Goal: Task Accomplishment & Management: Manage account settings

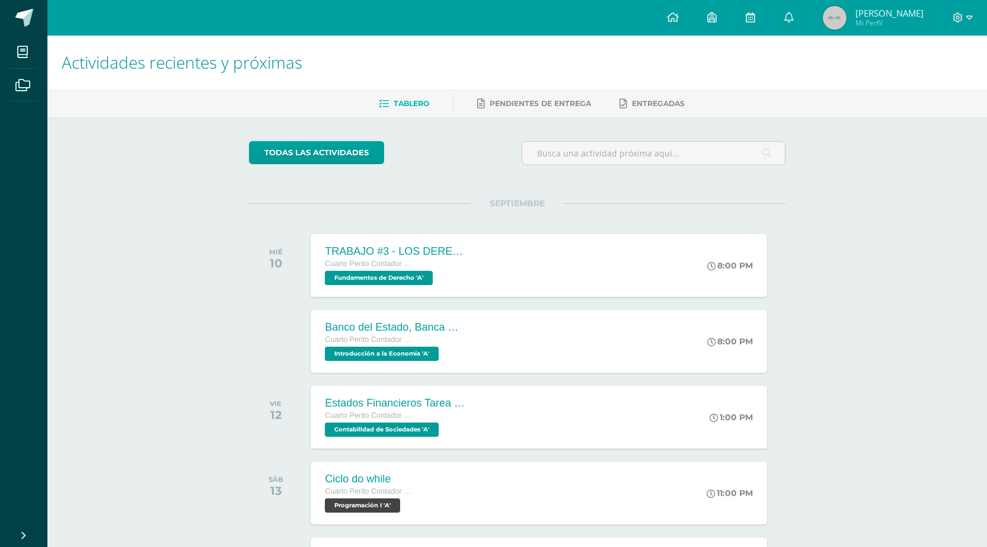
click at [973, 18] on div at bounding box center [962, 18] width 49 height 36
click at [968, 17] on icon at bounding box center [969, 17] width 7 height 11
click at [917, 82] on span "Cerrar sesión" at bounding box center [931, 80] width 53 height 11
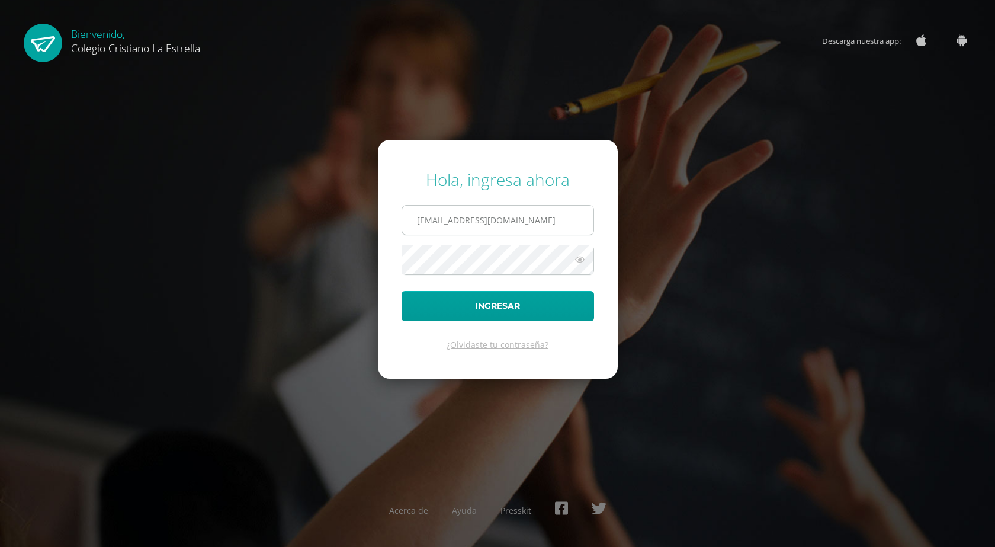
click at [549, 216] on input "[EMAIL_ADDRESS][DOMAIN_NAME]" at bounding box center [497, 220] width 191 height 29
type input "[EMAIL_ADDRESS][DOMAIN_NAME]"
click at [500, 307] on button "Ingresar" at bounding box center [498, 306] width 193 height 30
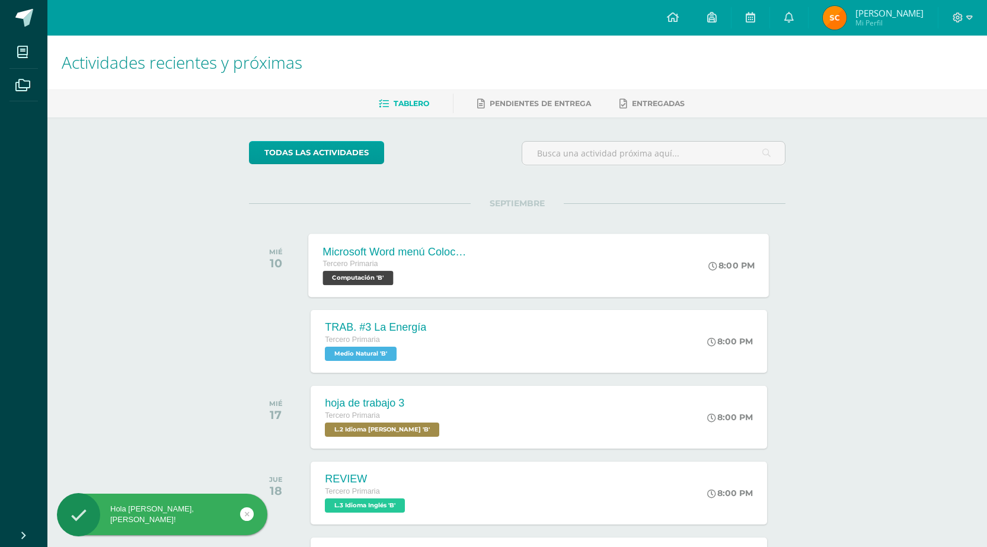
click at [478, 268] on div "Microsoft Word menú Colocación de márgenes Tercero Primaria Computación 'B'" at bounding box center [395, 264] width 172 height 63
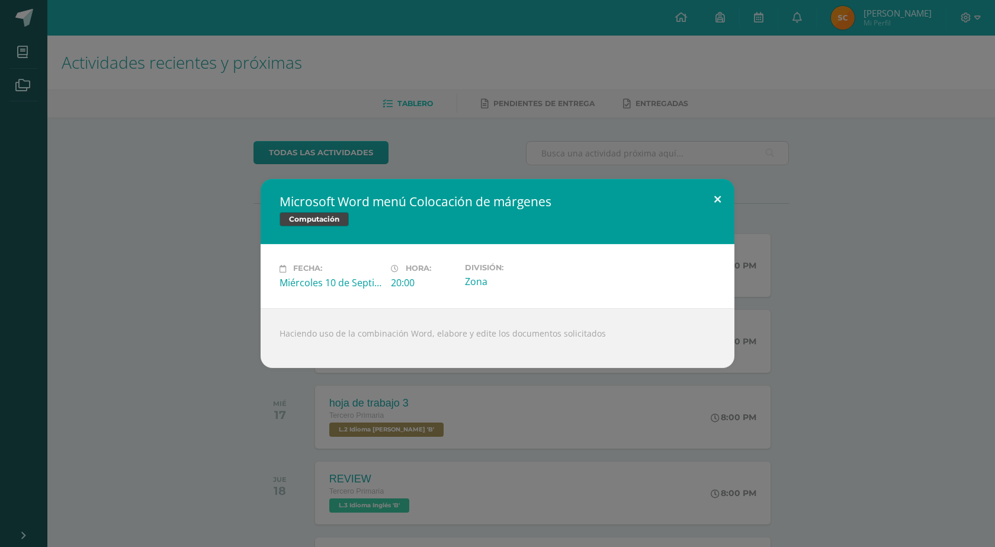
click at [722, 199] on button at bounding box center [718, 199] width 34 height 40
